Goal: Task Accomplishment & Management: Complete application form

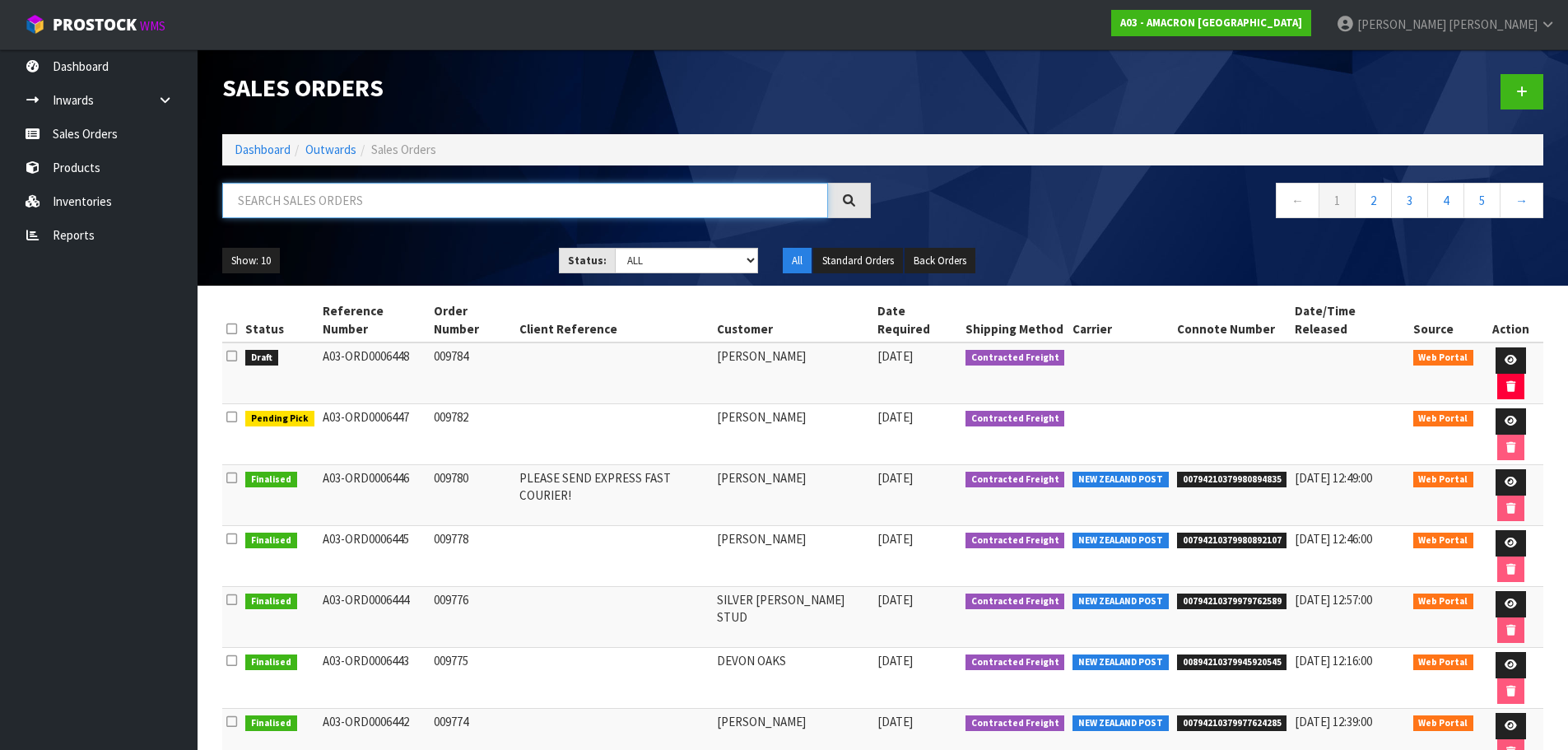
click at [349, 201] on input "text" at bounding box center [525, 200] width 606 height 35
type input "[PERSON_NAME]"
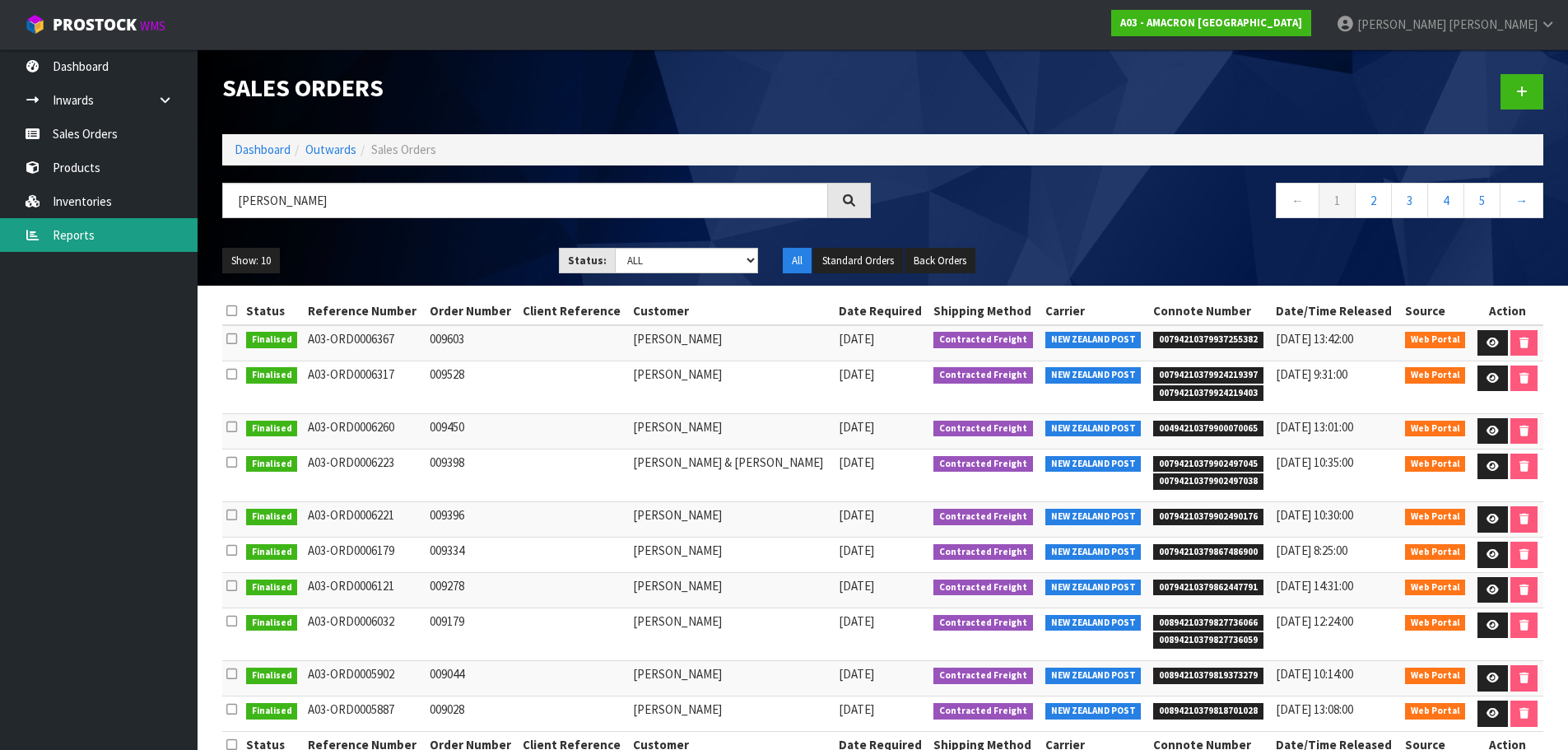
click at [78, 237] on link "Reports" at bounding box center [99, 234] width 197 height 34
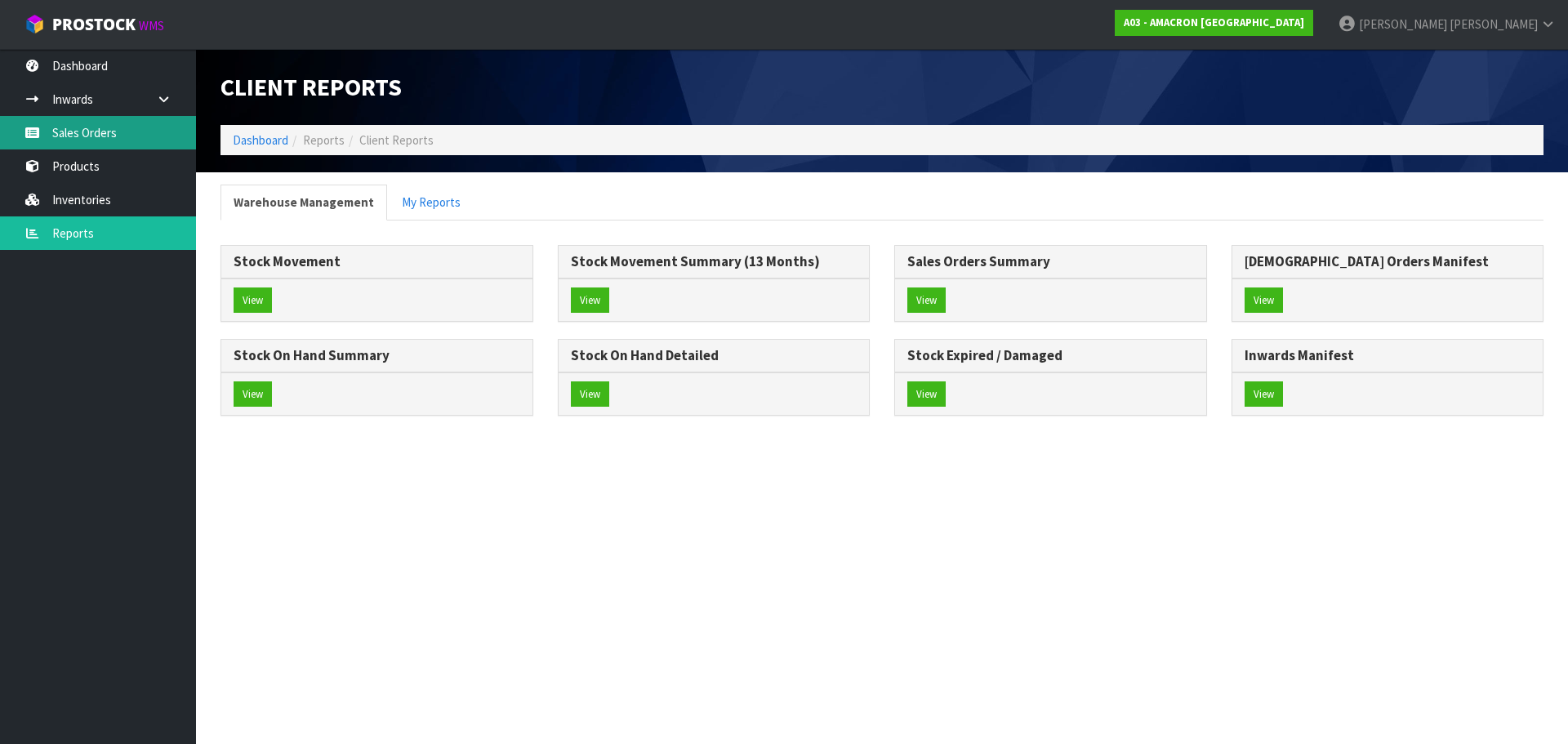
click at [96, 133] on link "Sales Orders" at bounding box center [98, 133] width 196 height 34
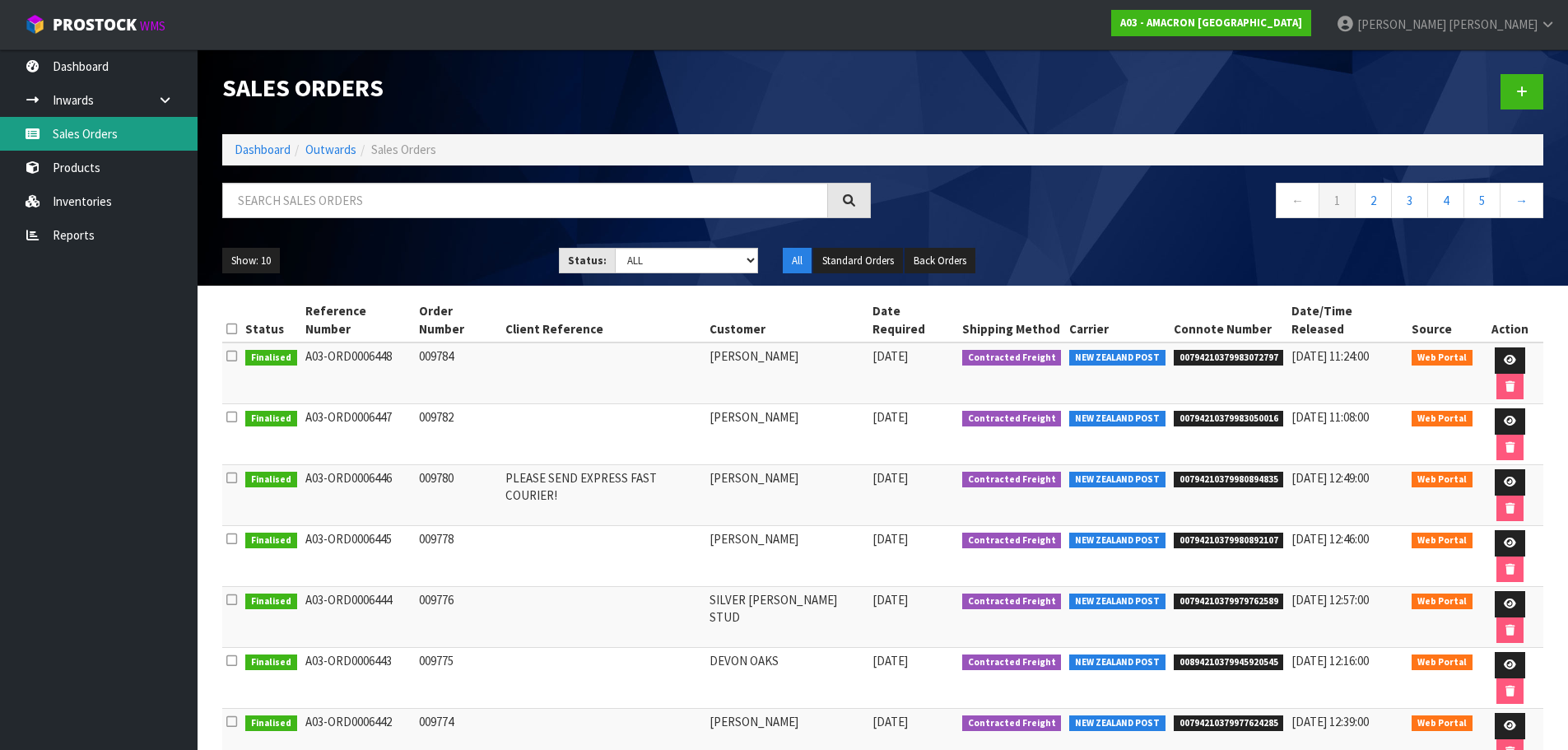
click at [76, 131] on link "Sales Orders" at bounding box center [99, 134] width 197 height 34
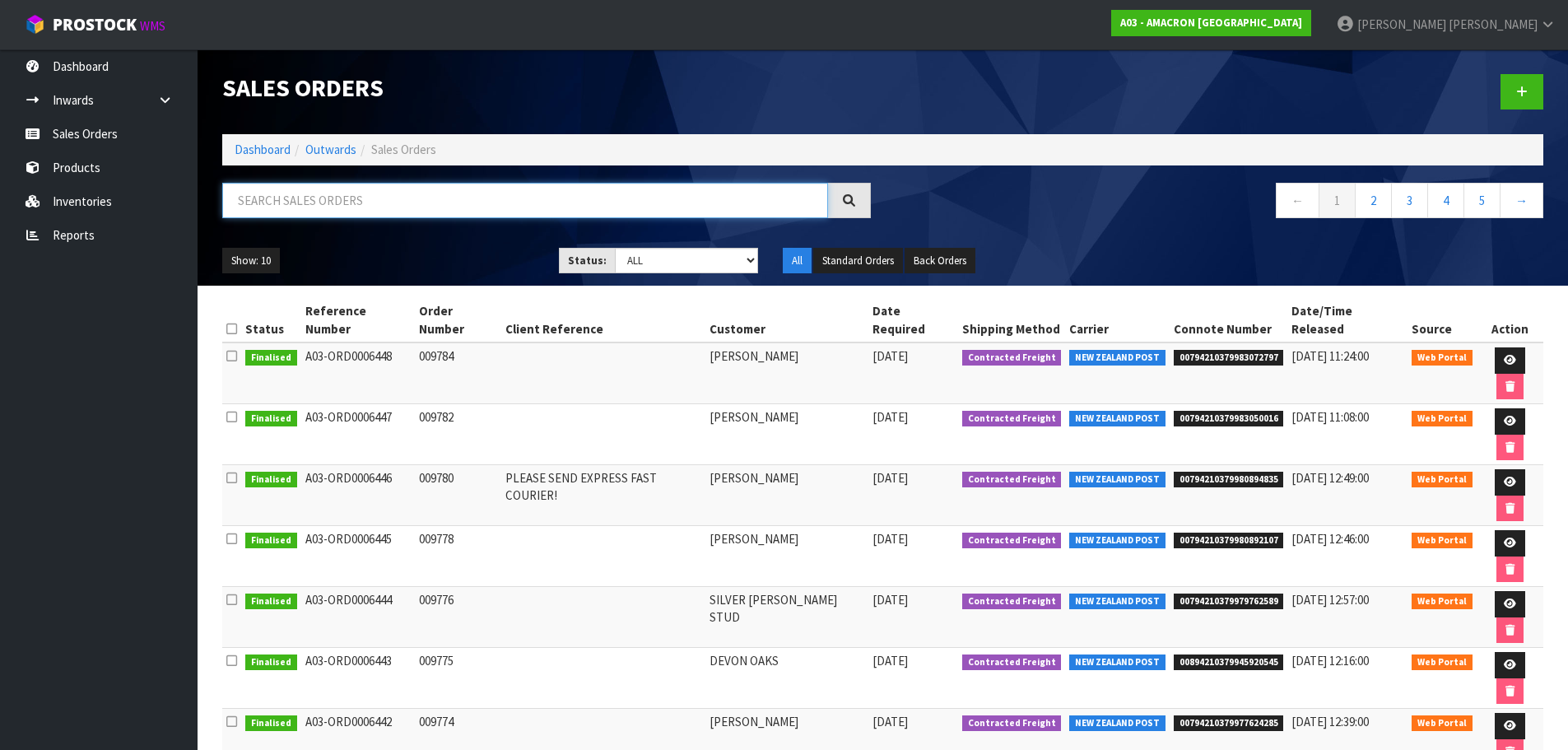
drag, startPoint x: 353, startPoint y: 184, endPoint x: 347, endPoint y: 198, distance: 15.2
click at [353, 185] on input "text" at bounding box center [525, 200] width 606 height 35
type input "[PERSON_NAME]"
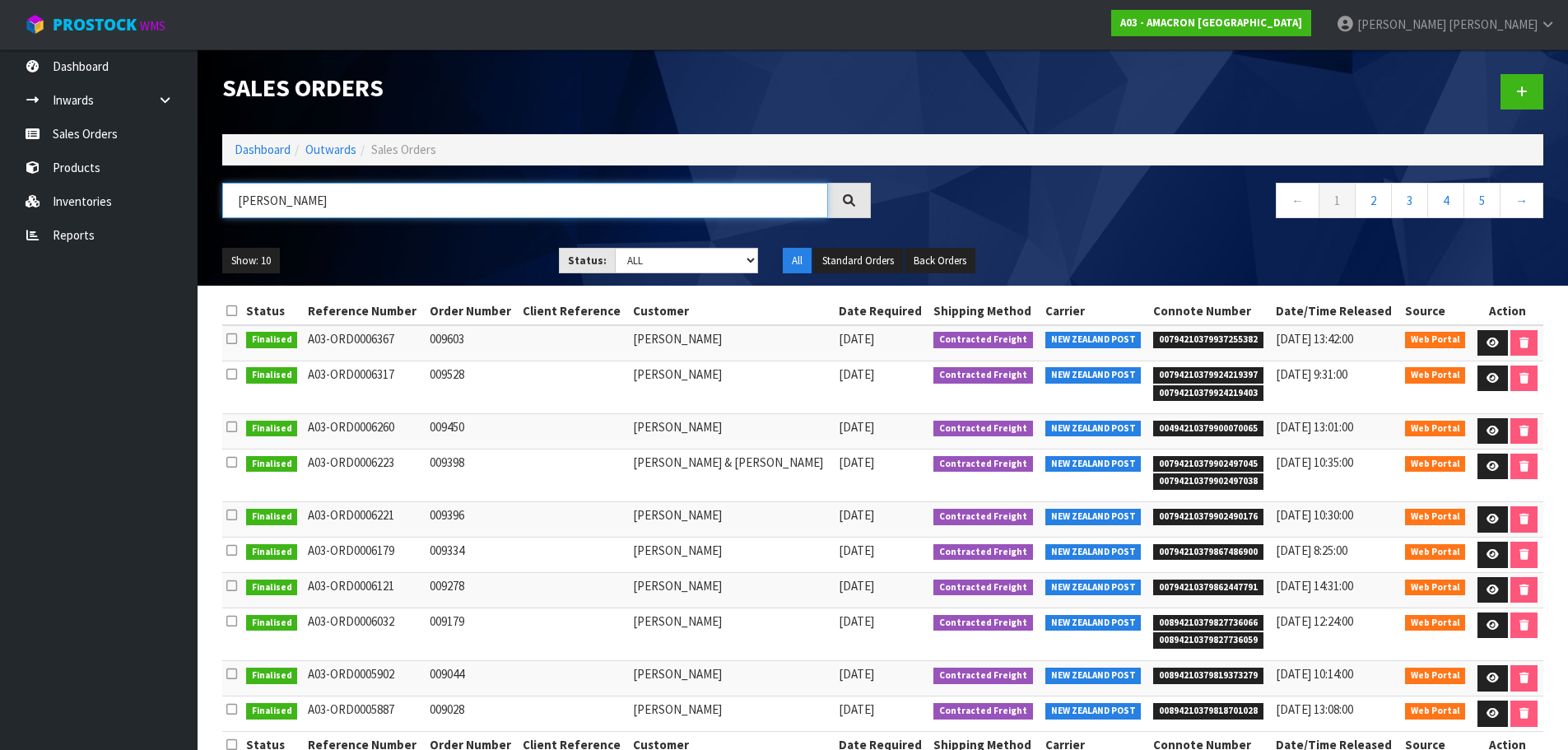
drag, startPoint x: 302, startPoint y: 195, endPoint x: 0, endPoint y: 8, distance: 355.2
click at [0, 22] on body "Toggle navigation ProStock WMS A03 - AMACRON [GEOGRAPHIC_DATA] [PERSON_NAME] Lo…" at bounding box center [784, 375] width 1568 height 750
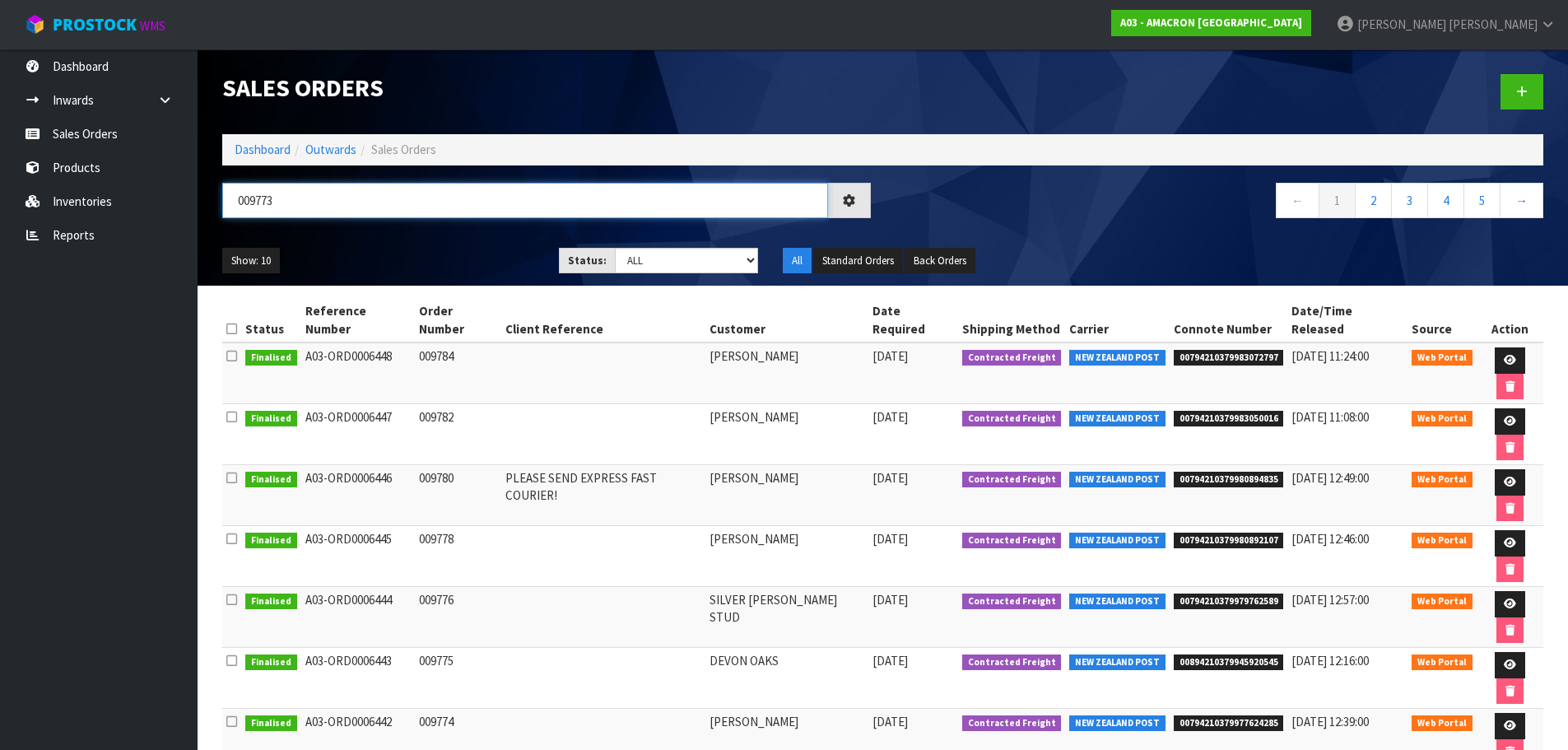
type input "009773"
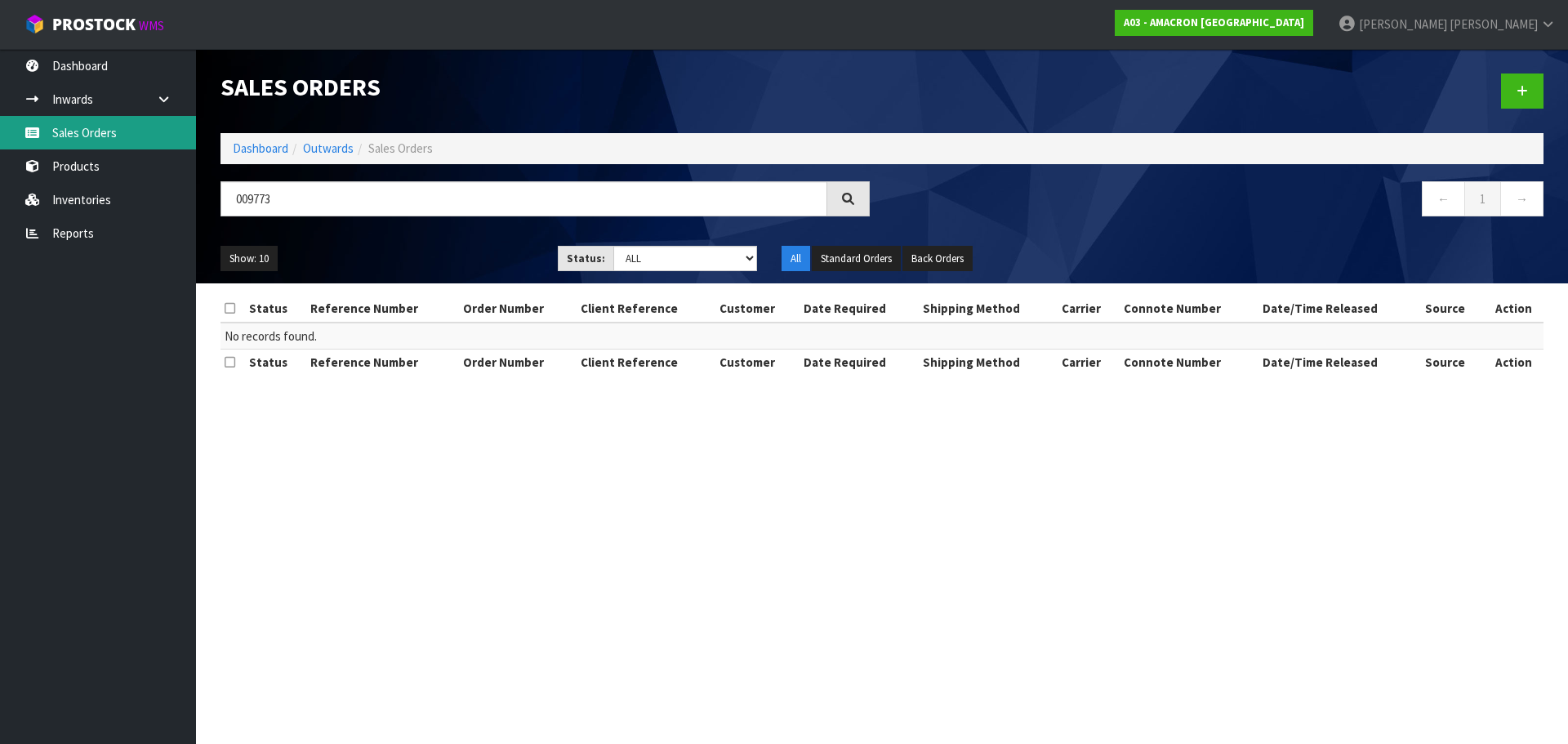
click at [114, 124] on link "Sales Orders" at bounding box center [98, 133] width 196 height 34
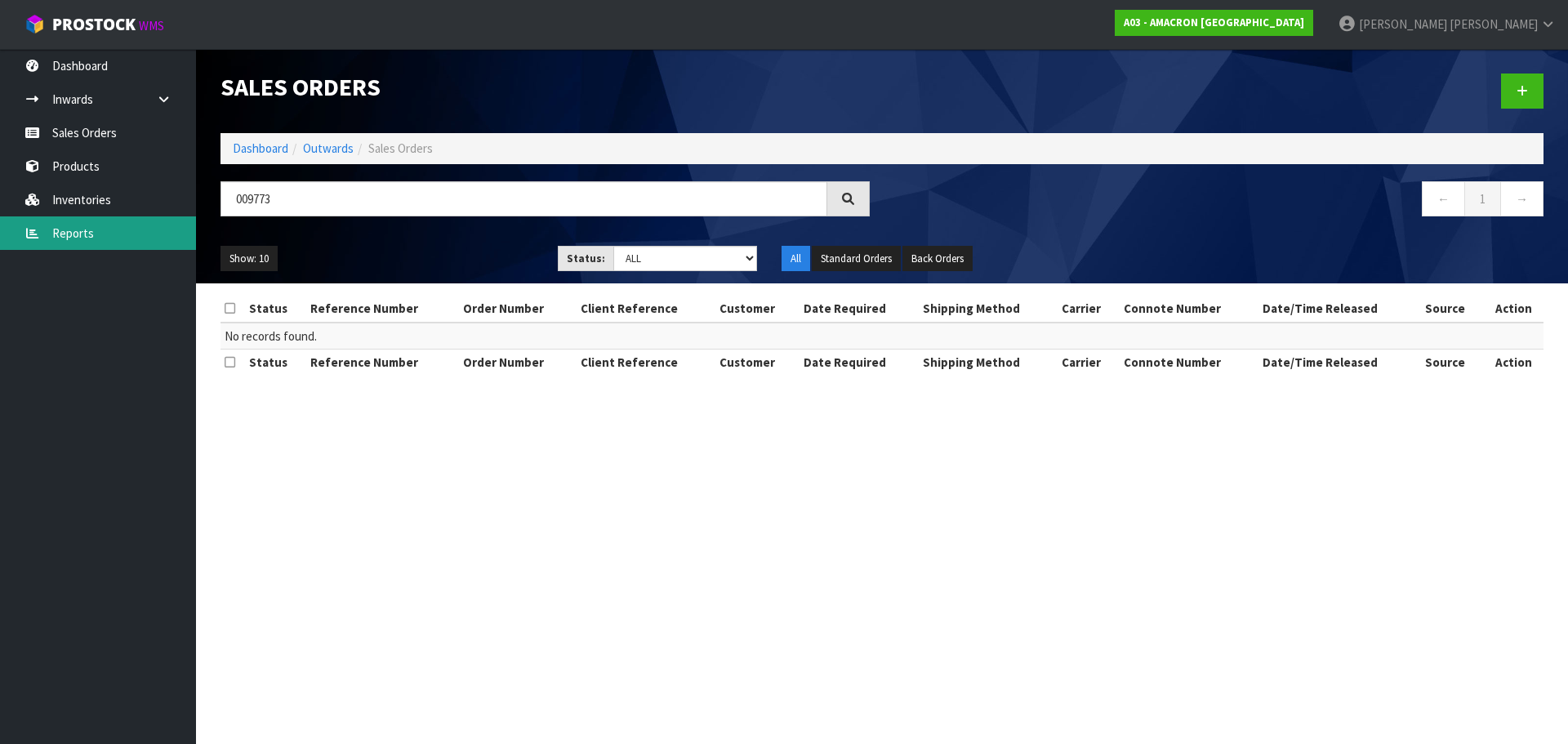
click at [76, 245] on link "Reports" at bounding box center [98, 232] width 196 height 34
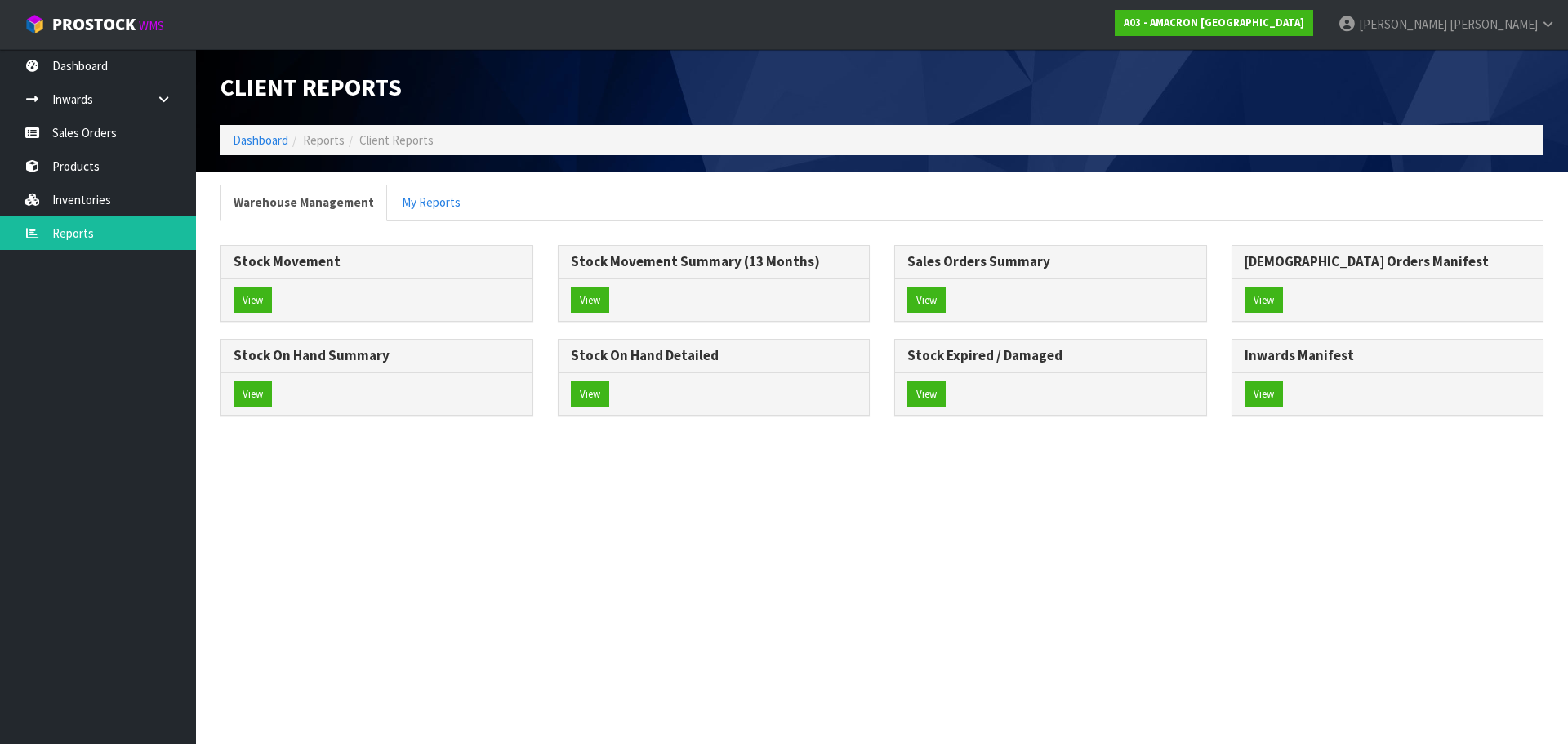
click at [563, 383] on div "View" at bounding box center [714, 394] width 311 height 43
click at [588, 397] on button "View" at bounding box center [590, 394] width 38 height 27
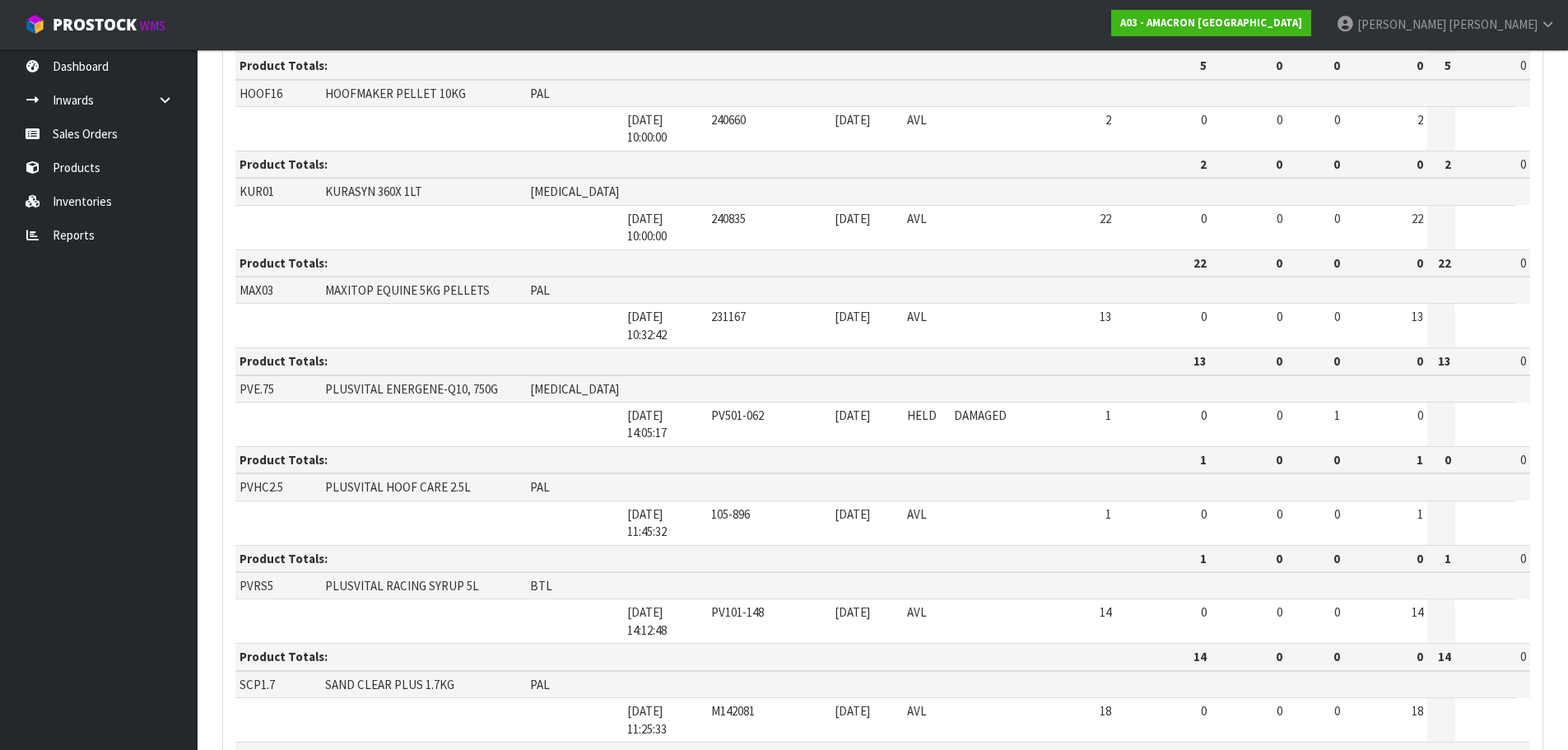
scroll to position [603, 0]
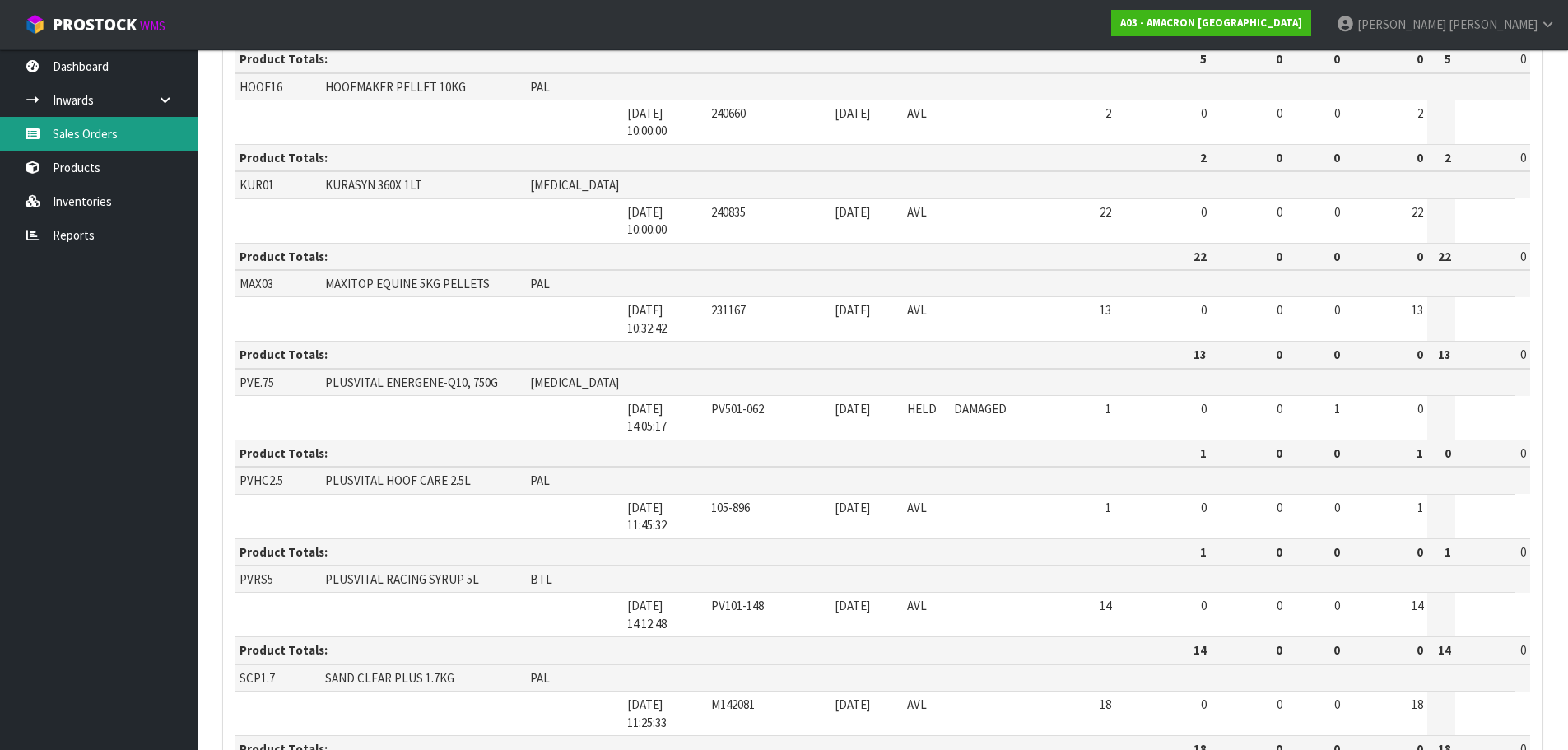
click at [69, 125] on link "Sales Orders" at bounding box center [99, 134] width 197 height 34
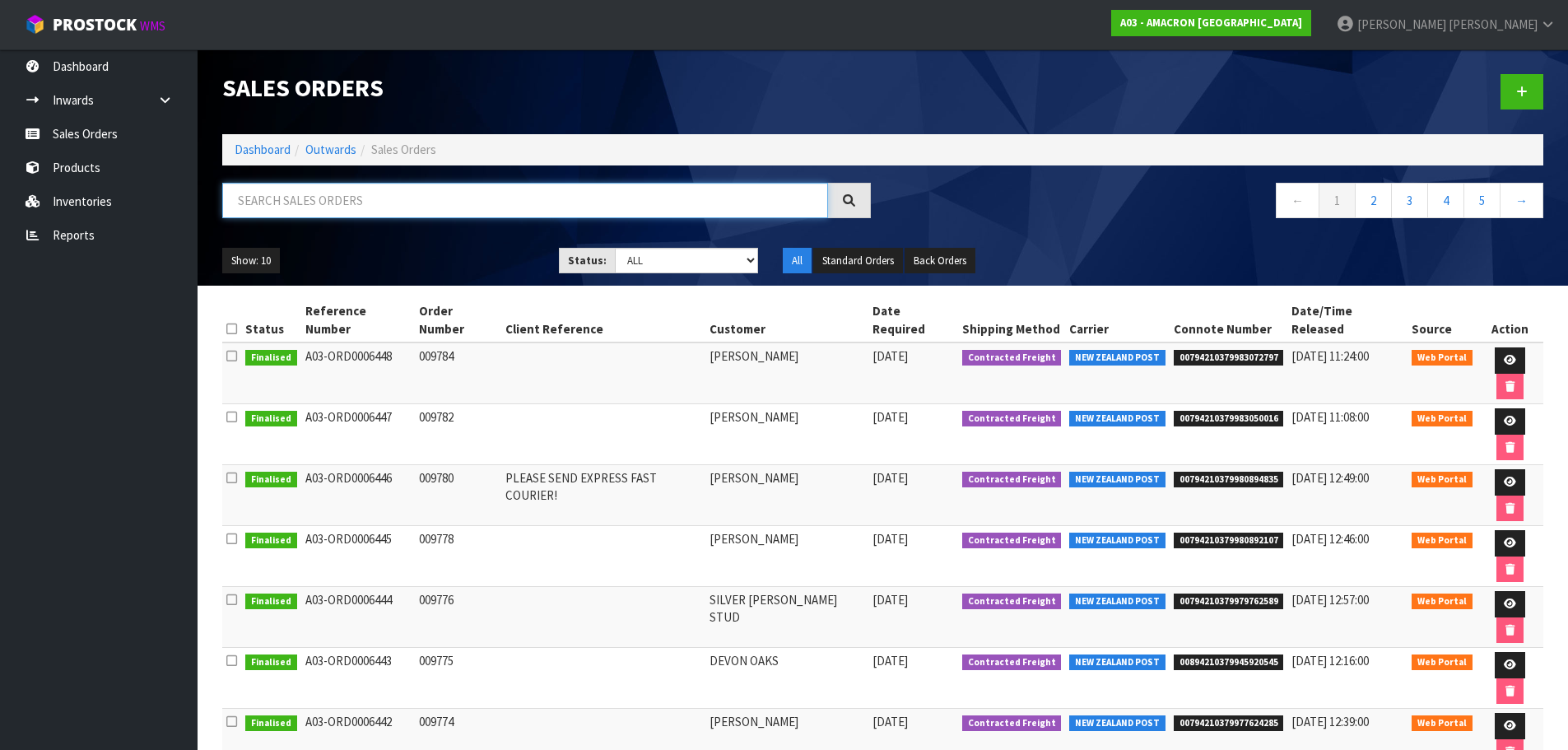
click at [326, 193] on input "text" at bounding box center [525, 200] width 606 height 35
type input "009"
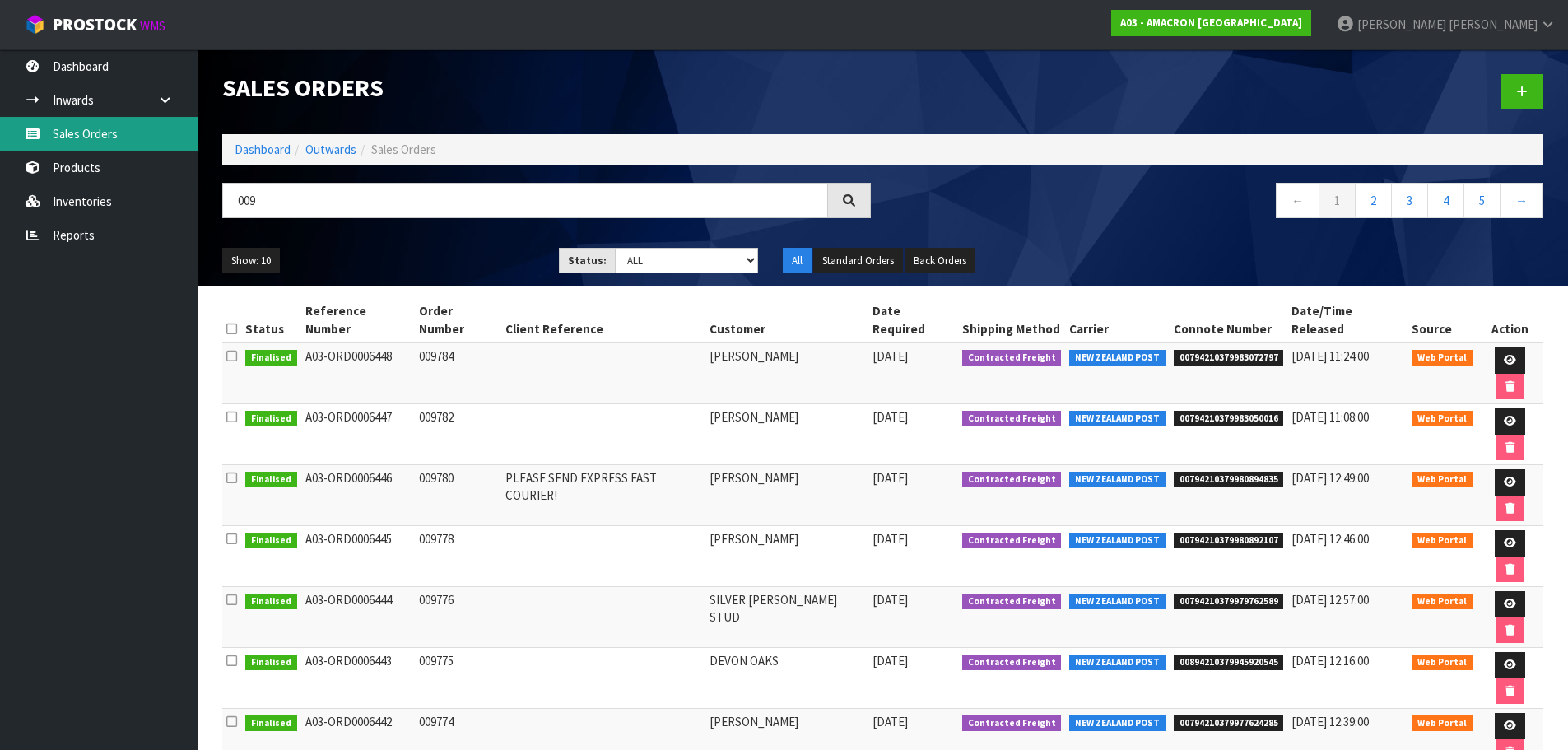
click at [97, 127] on link "Sales Orders" at bounding box center [99, 134] width 197 height 34
click at [1523, 95] on icon at bounding box center [1522, 91] width 11 height 12
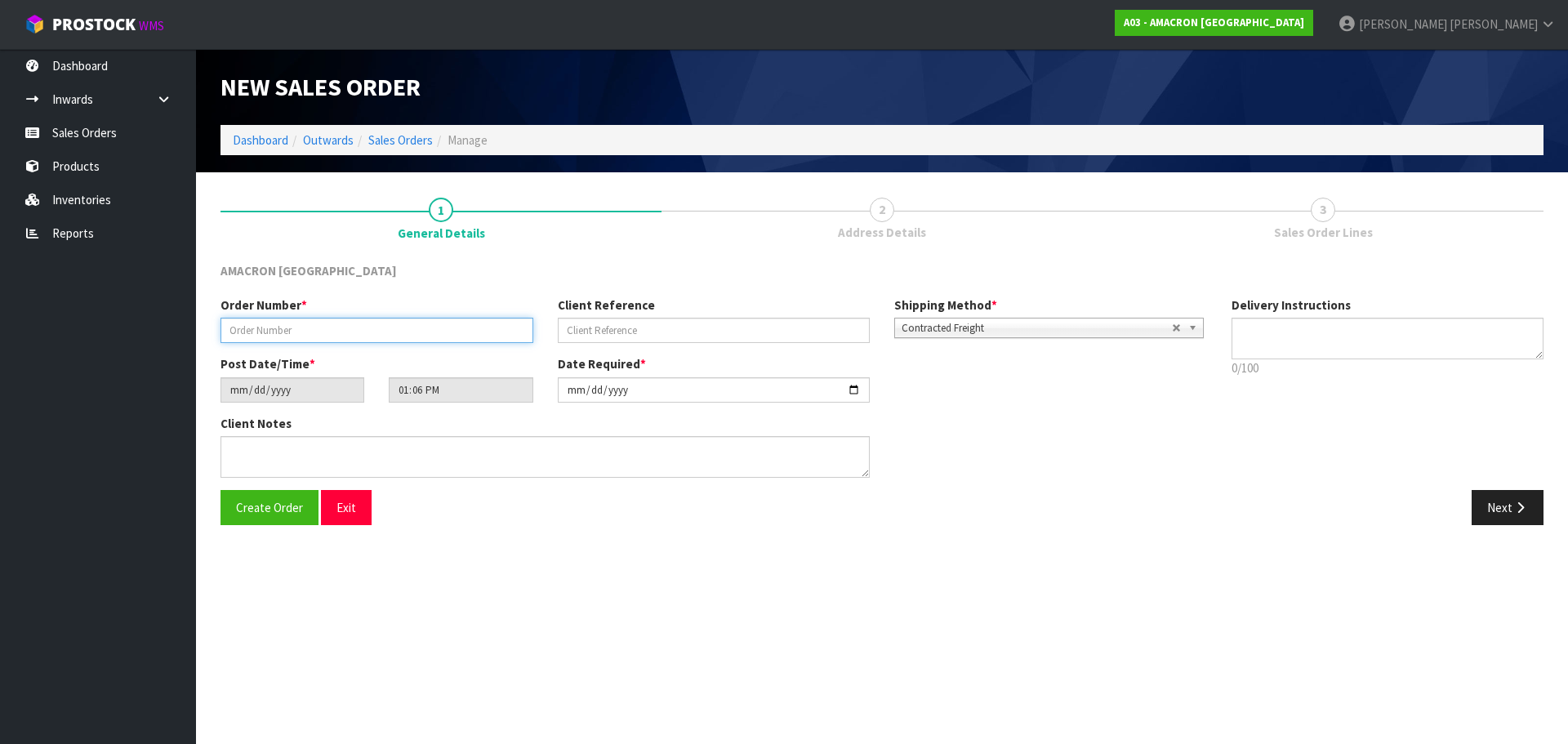
click at [247, 324] on input "text" at bounding box center [377, 330] width 313 height 26
type input "009773"
click at [1479, 496] on button "Next" at bounding box center [1508, 507] width 72 height 35
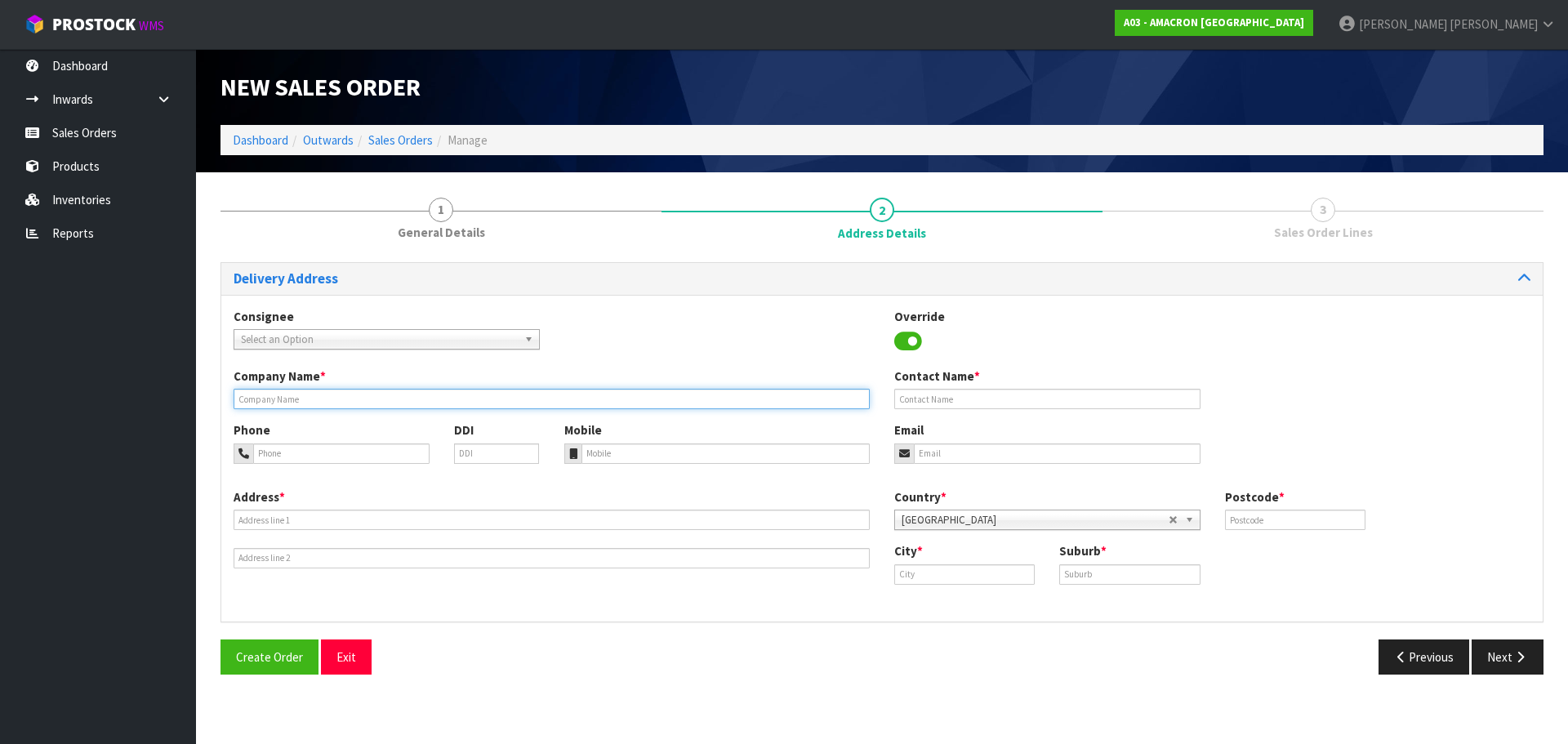
click at [419, 407] on input "text" at bounding box center [551, 399] width 636 height 20
paste input "[PERSON_NAME]"
type input "[PERSON_NAME]"
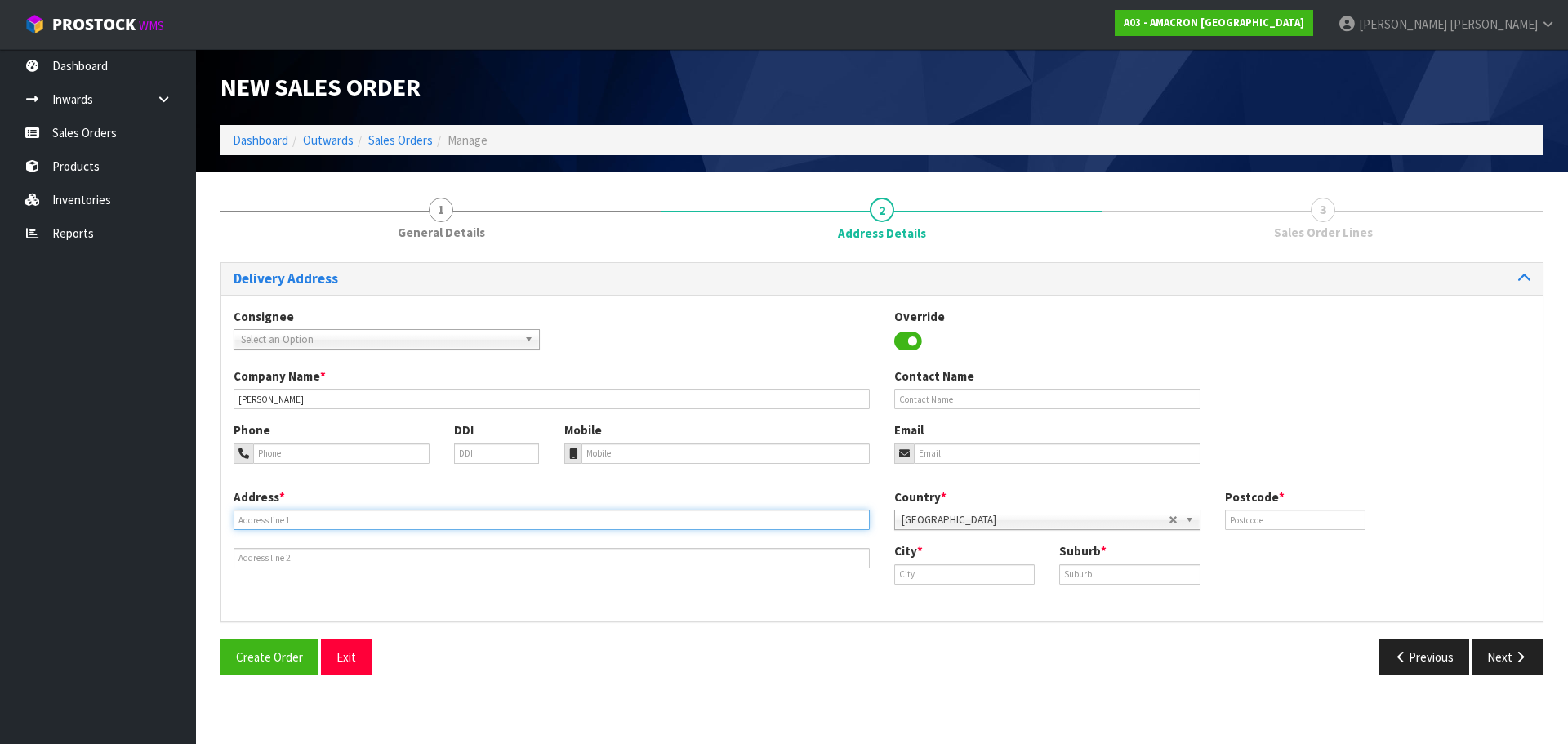
click at [286, 517] on input "text" at bounding box center [551, 520] width 636 height 20
paste input "[STREET_ADDRESS]"
type input "[STREET_ADDRESS]"
click at [899, 569] on input "text" at bounding box center [964, 574] width 140 height 20
paste input "Masterton"
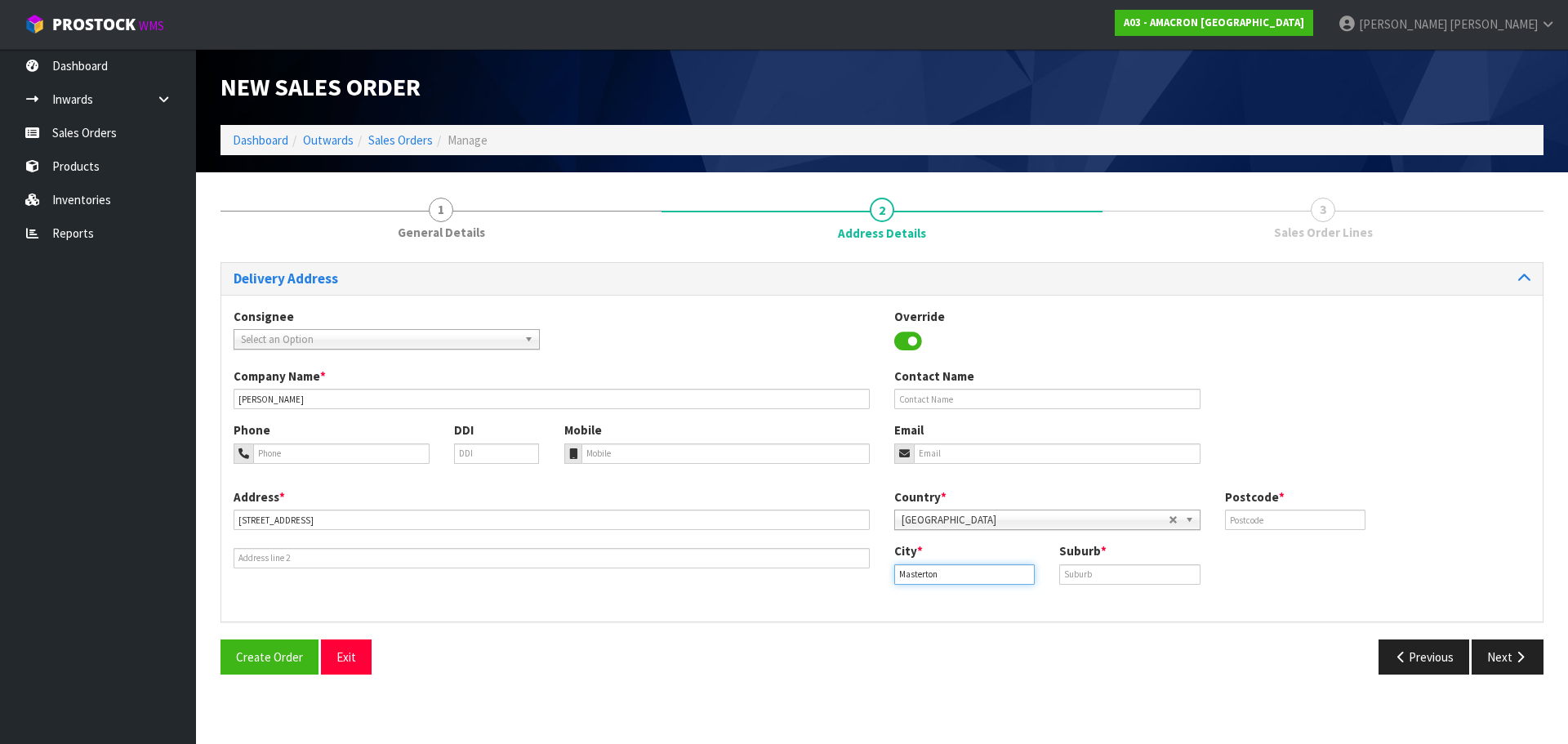
type input "Masterton"
click at [1119, 574] on input "text" at bounding box center [1129, 574] width 140 height 20
paste input "MASTERTON"
type input "MASTERTON"
click at [1314, 524] on input "text" at bounding box center [1294, 520] width 140 height 20
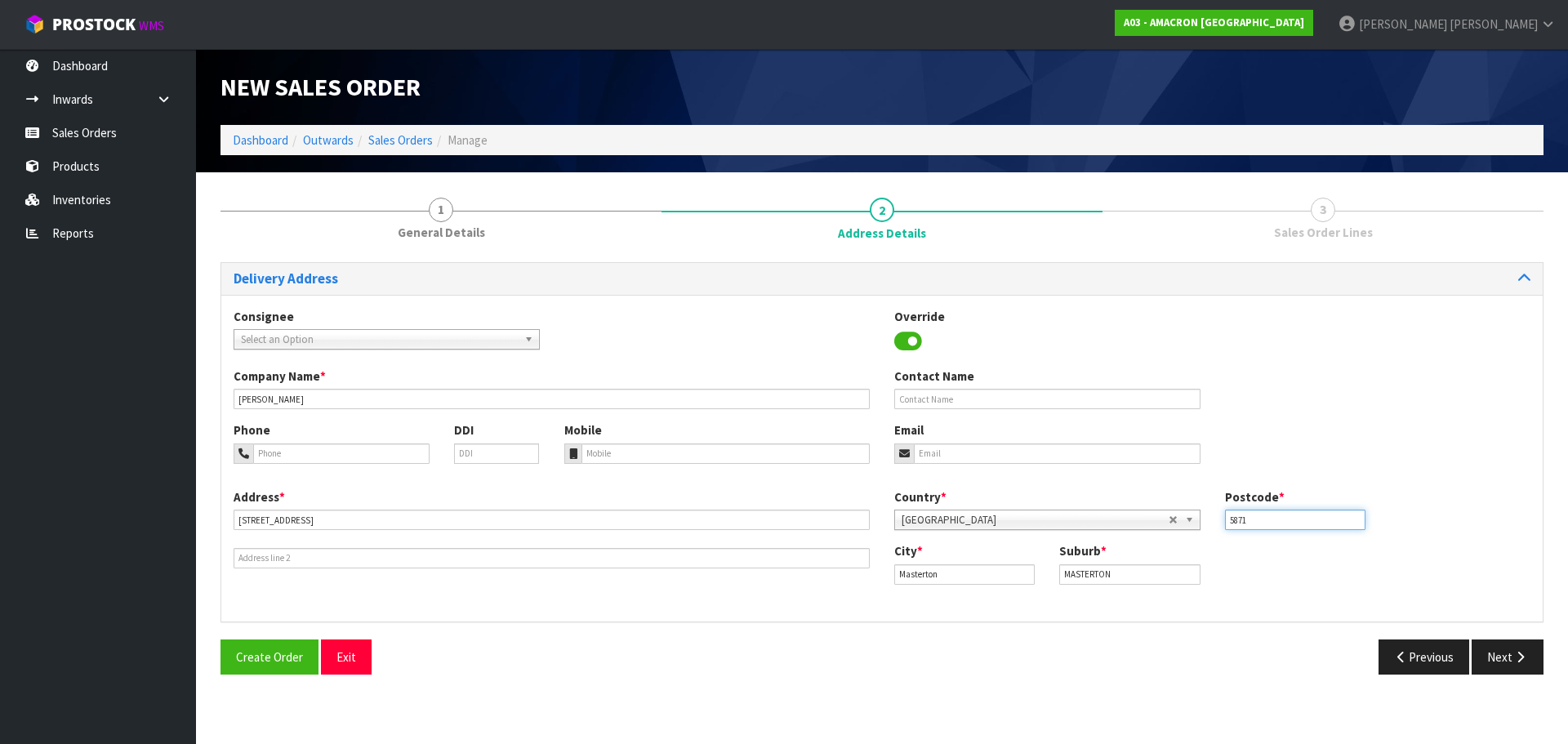
type input "5871"
drag, startPoint x: 412, startPoint y: 457, endPoint x: 427, endPoint y: 458, distance: 15.0
click at [412, 457] on input "tel" at bounding box center [341, 453] width 177 height 20
paste input "+ [PHONE_NUMBER]"
type input "+ [PHONE_NUMBER]"
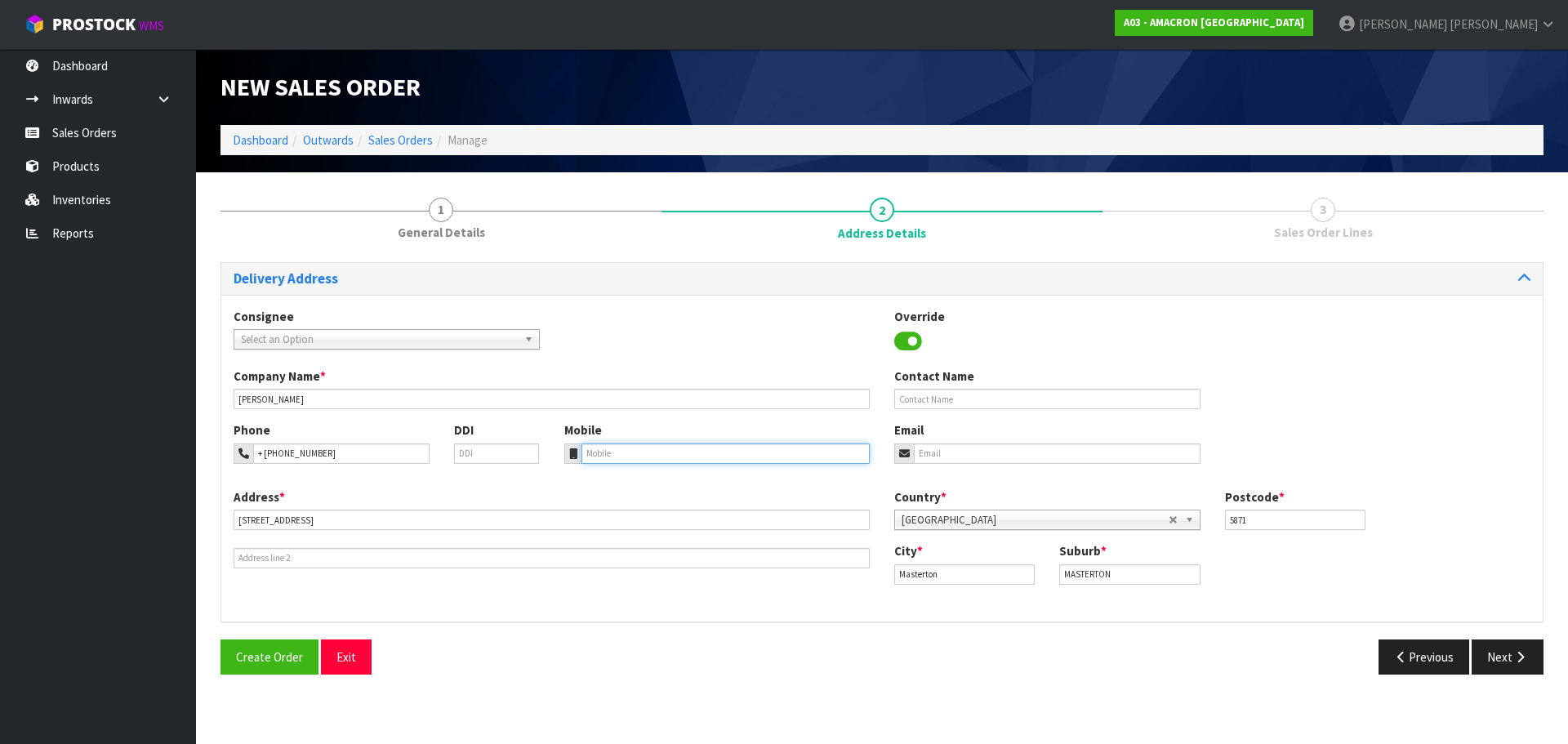
click at [643, 458] on input "tel" at bounding box center [726, 453] width 289 height 20
paste input "+ [PHONE_NUMBER]"
type input "+ [PHONE_NUMBER]"
click at [1516, 668] on button "Next" at bounding box center [1508, 657] width 72 height 35
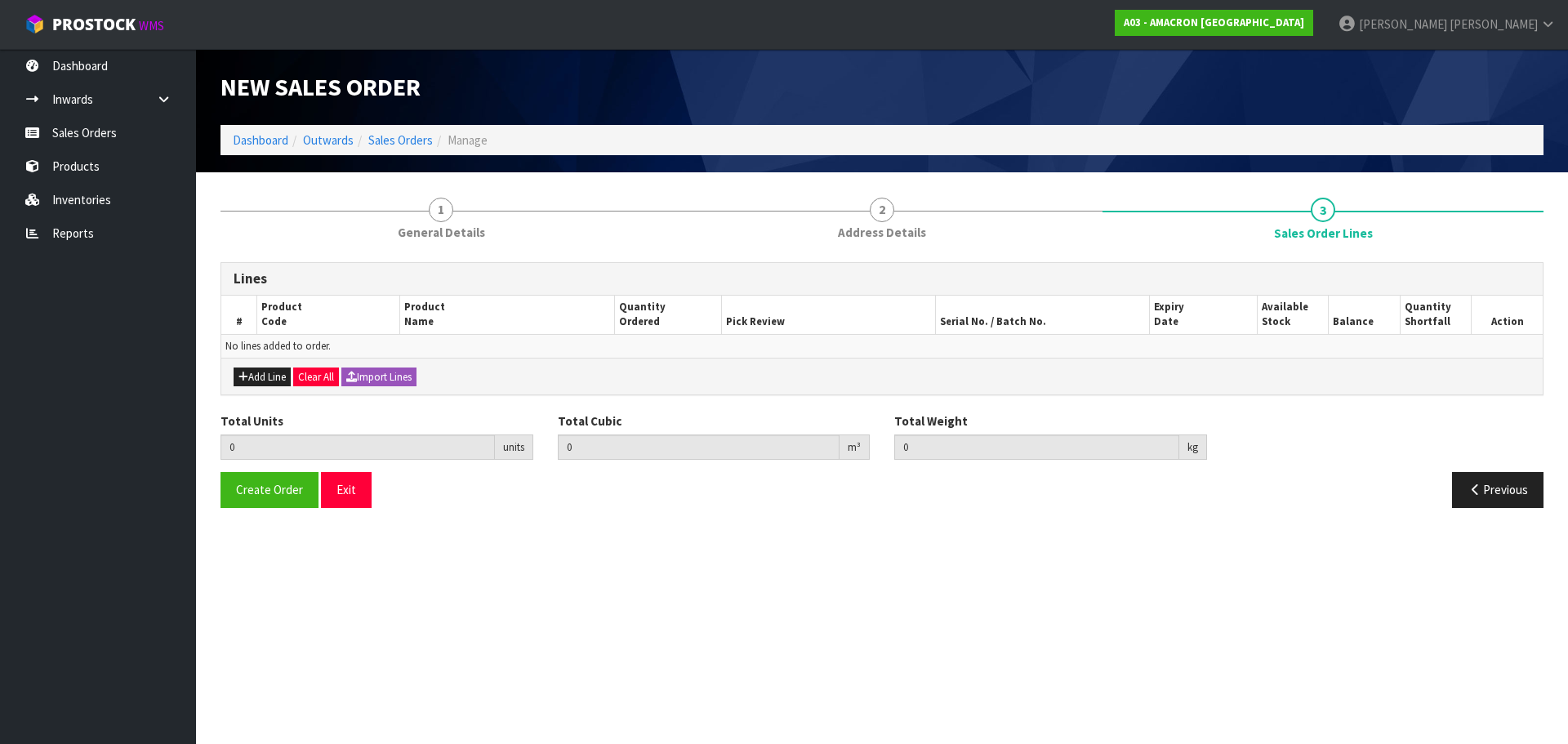
click at [287, 388] on div "Add Line Clear All Import Lines" at bounding box center [881, 376] width 1321 height 37
click at [276, 376] on button "Add Line" at bounding box center [262, 376] width 57 height 19
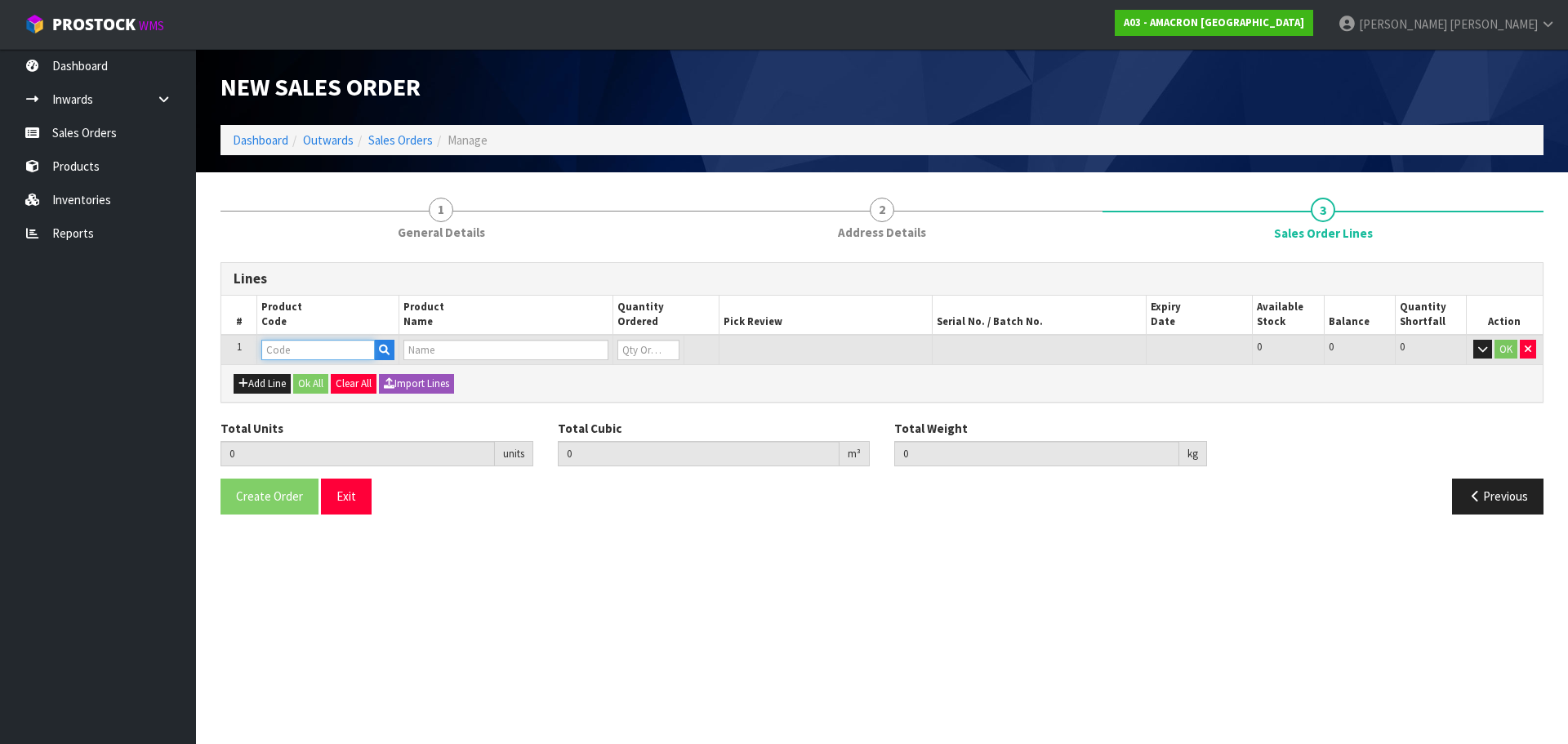
click at [296, 358] on input "text" at bounding box center [318, 350] width 114 height 20
type input "PVRS"
click at [297, 374] on strong "PVRS" at bounding box center [292, 377] width 28 height 16
type input "PVRS5"
type input "0.000000"
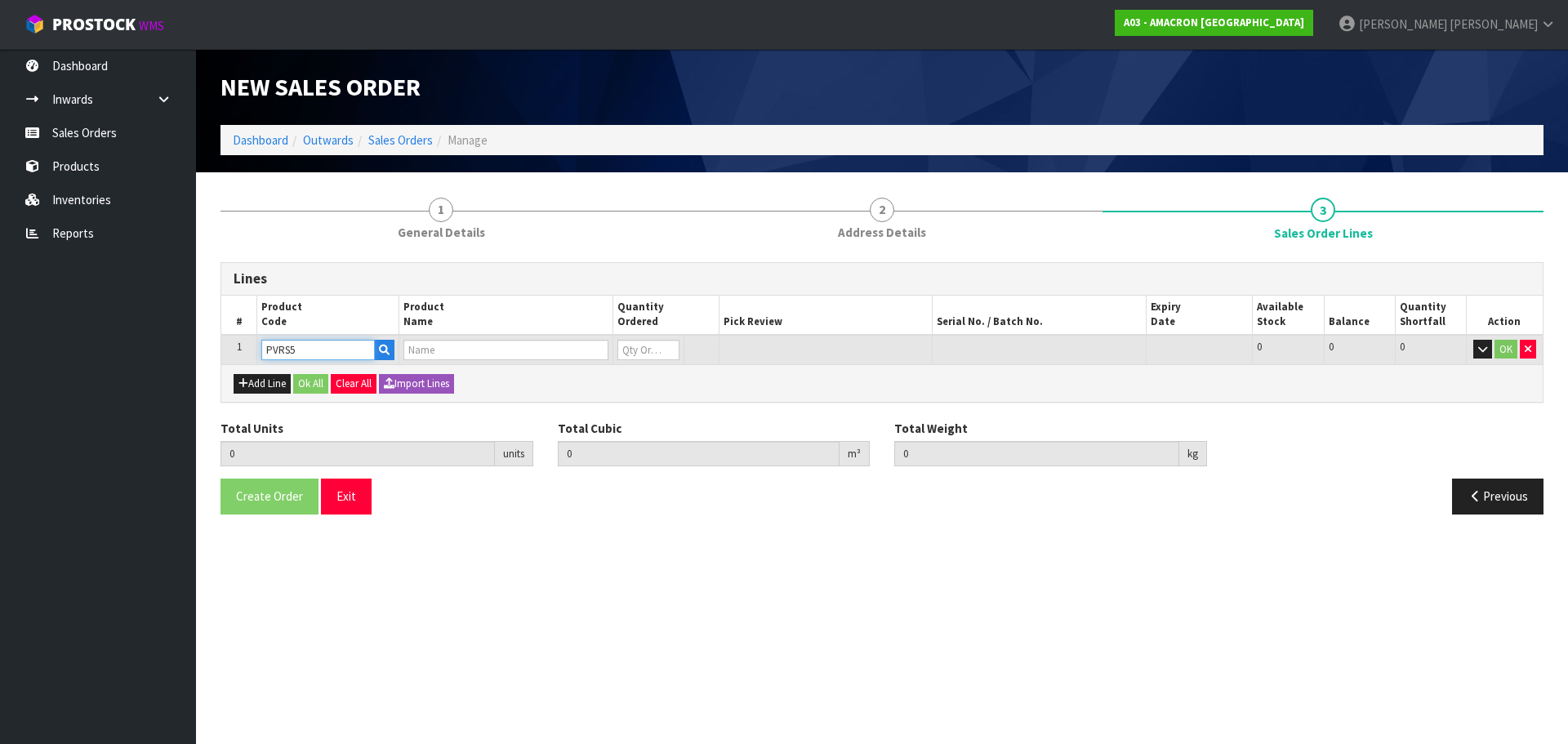
type input "0.000"
type input "PLUSVITAL RACING SYRUP 5L"
type input "0"
click at [642, 356] on input "0" at bounding box center [648, 350] width 62 height 20
type input "0"
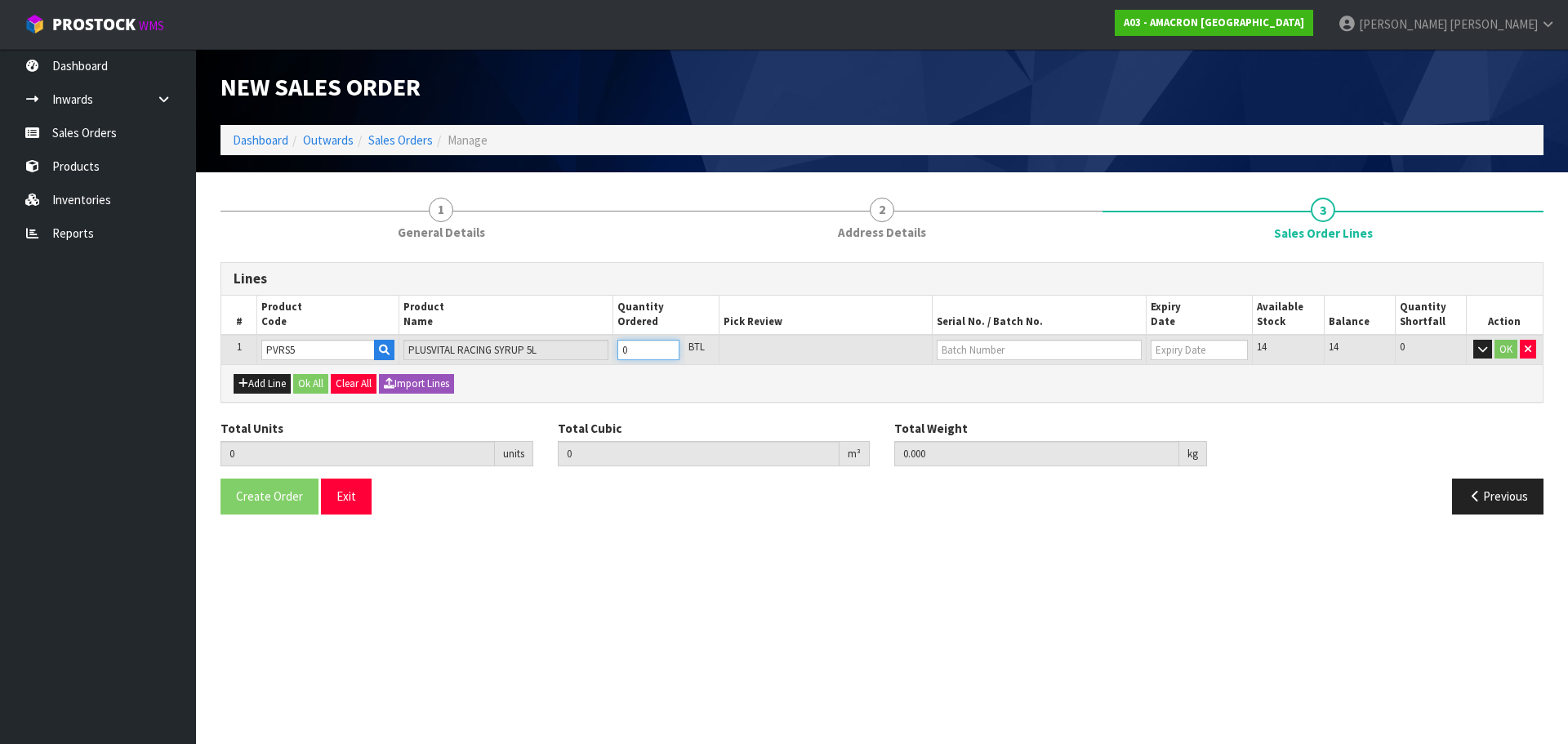
type input "0"
type input "2"
type input "0.01914"
type input "13"
type input "2"
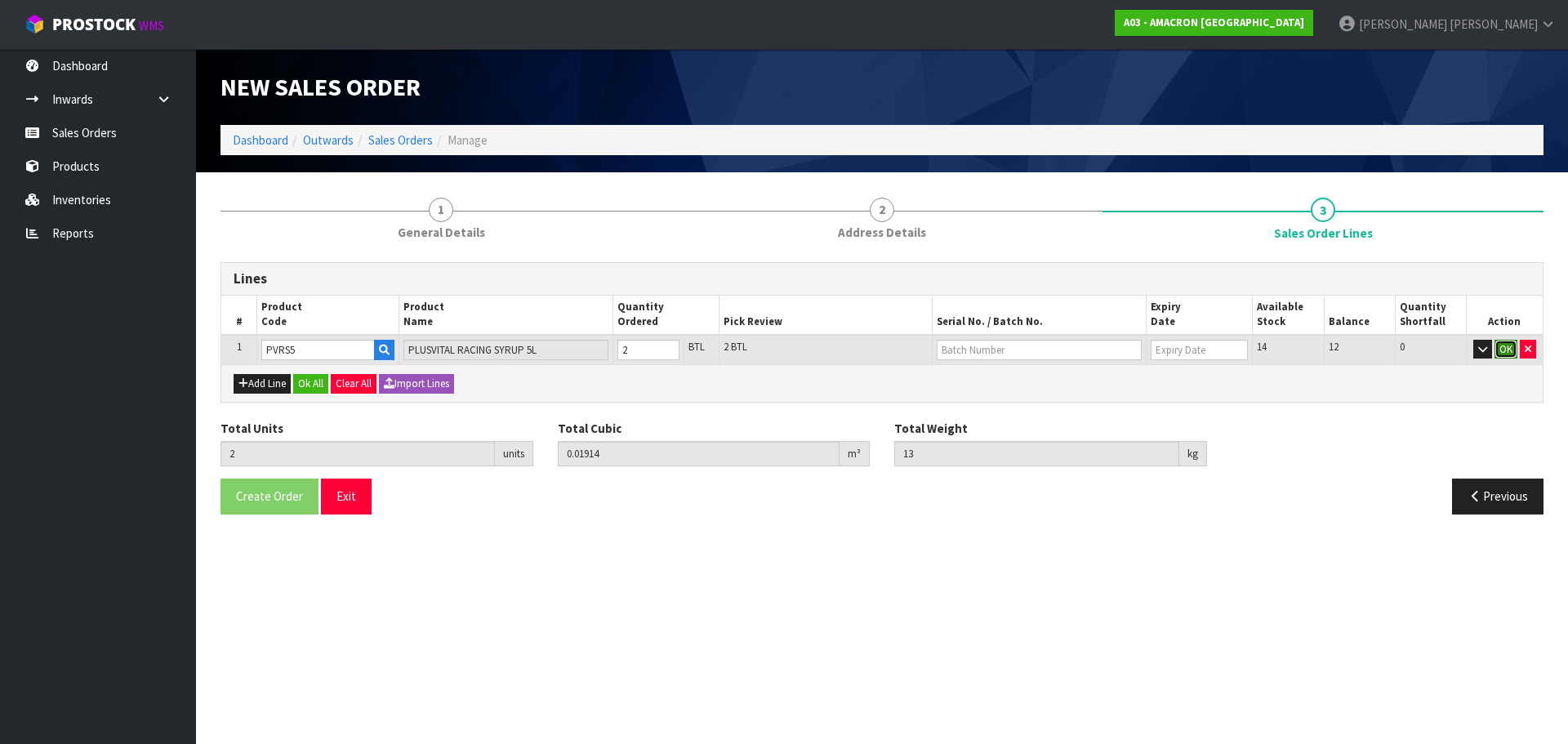
click at [1499, 344] on button "OK" at bounding box center [1506, 349] width 23 height 19
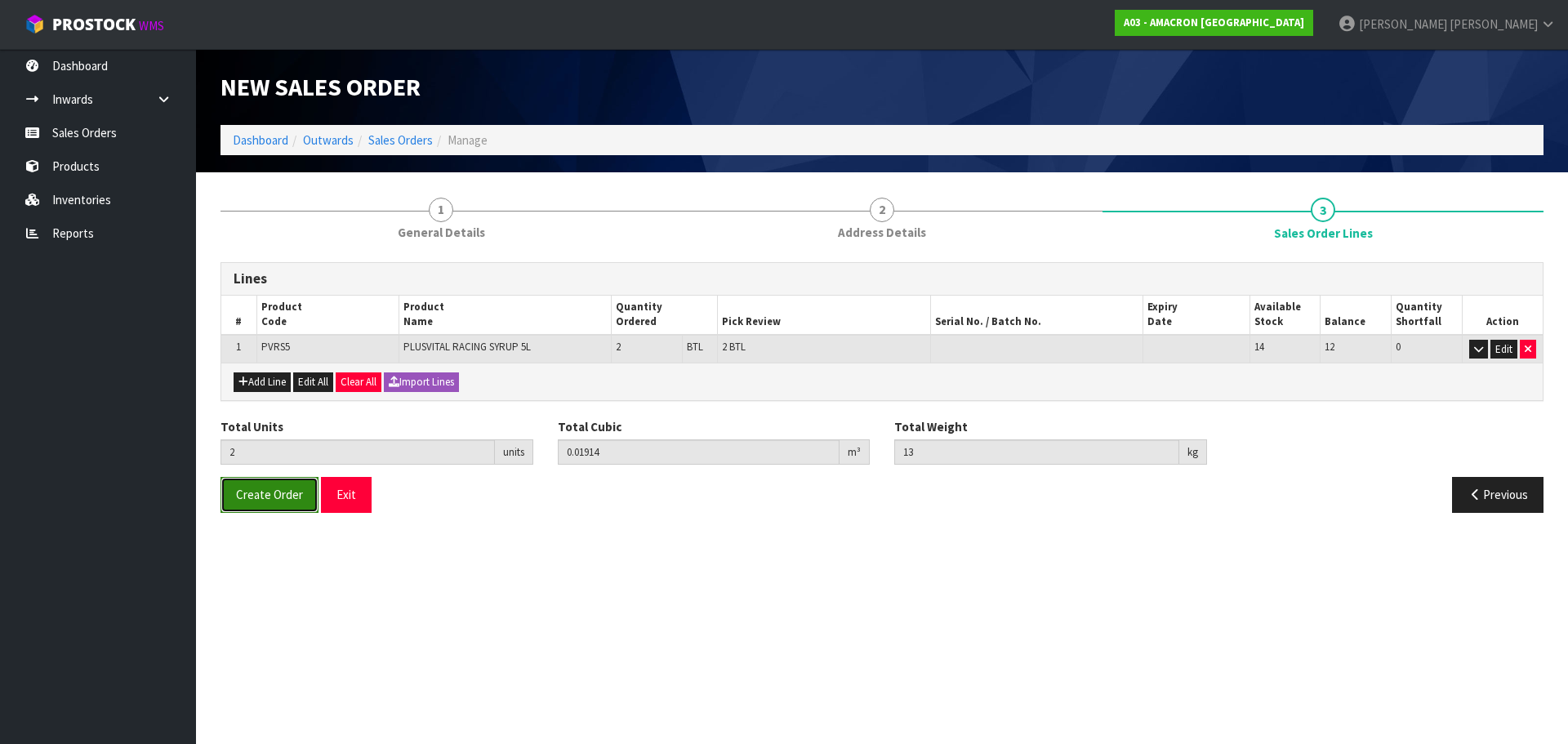
click at [247, 496] on span "Create Order" at bounding box center [269, 494] width 67 height 16
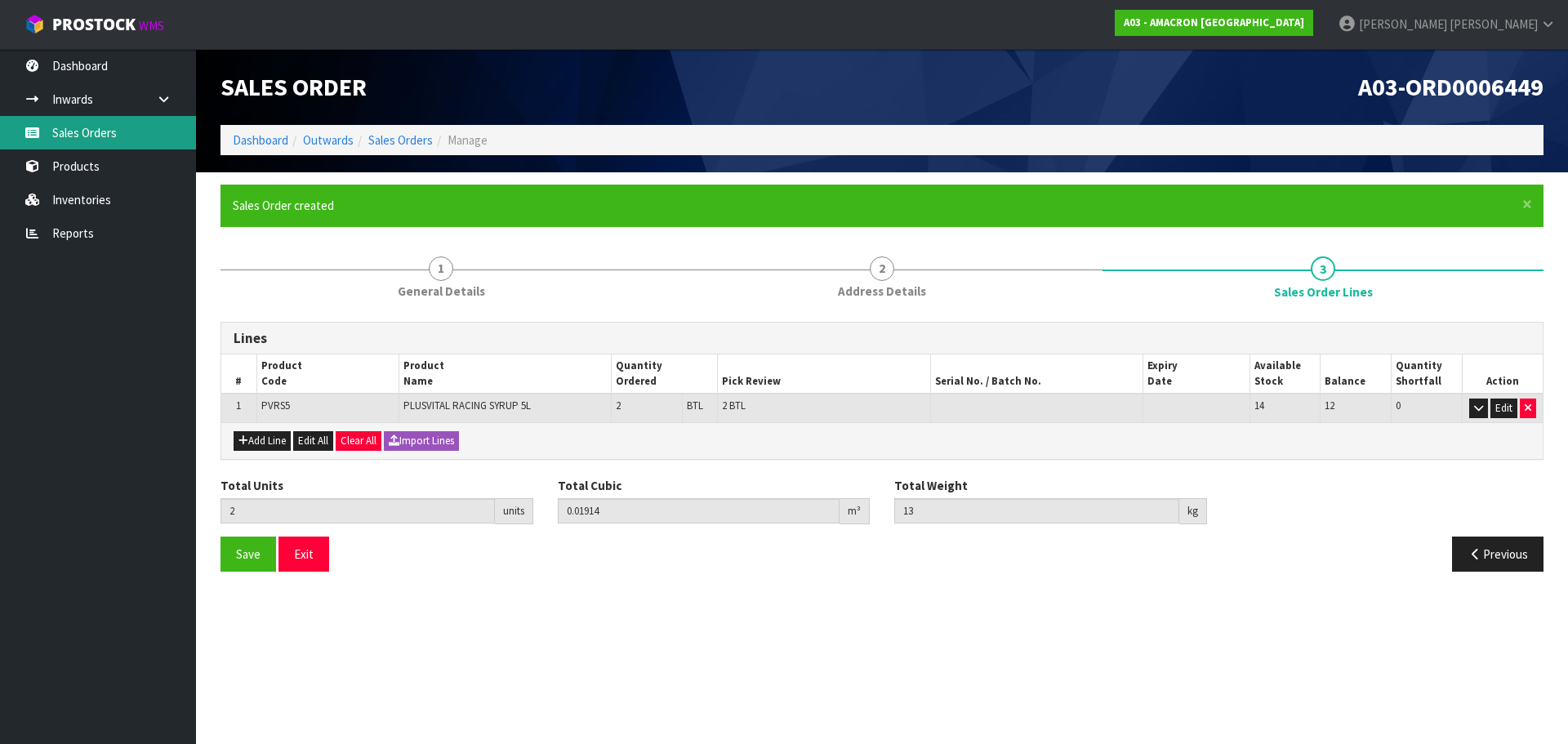
click at [51, 131] on link "Sales Orders" at bounding box center [98, 133] width 196 height 34
